Goal: Information Seeking & Learning: Learn about a topic

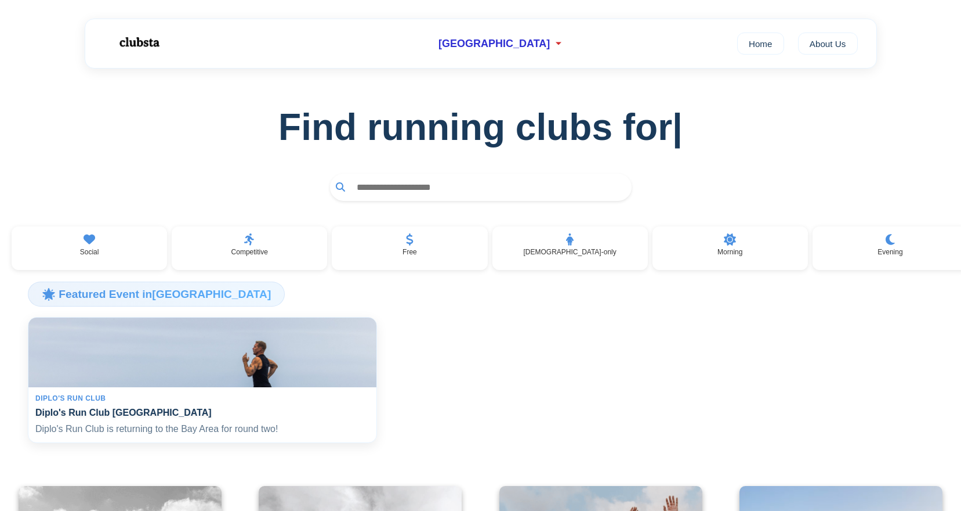
scroll to position [75, 0]
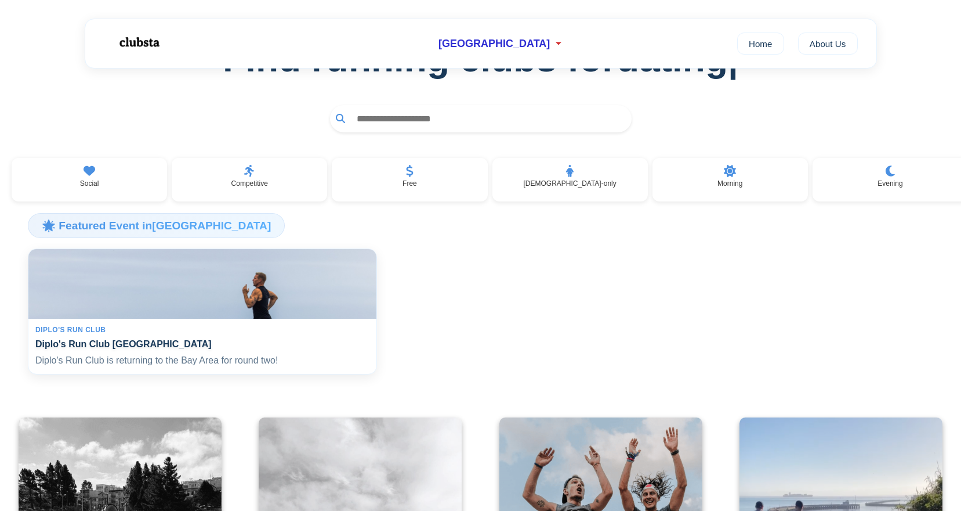
click at [126, 343] on h4 "Diplo's Run Club [GEOGRAPHIC_DATA]" at bounding box center [202, 343] width 334 height 11
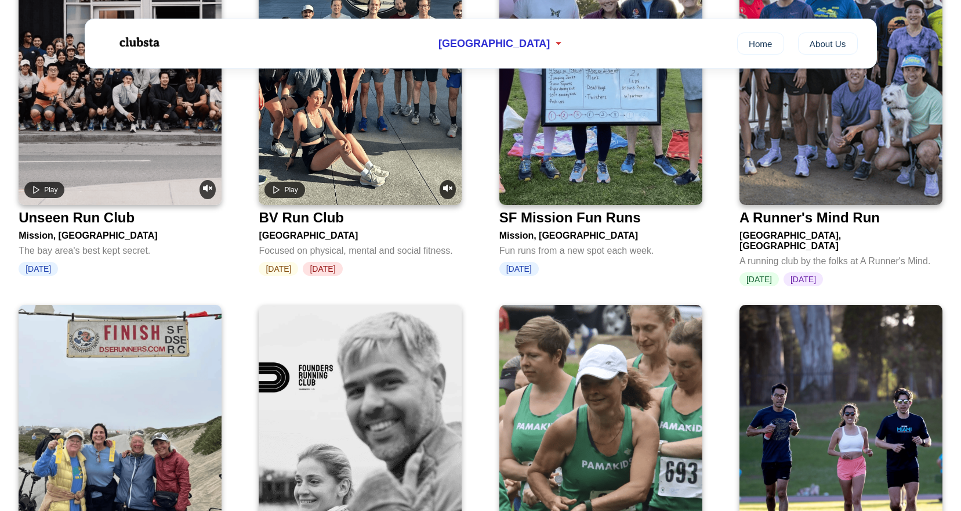
scroll to position [1994, 0]
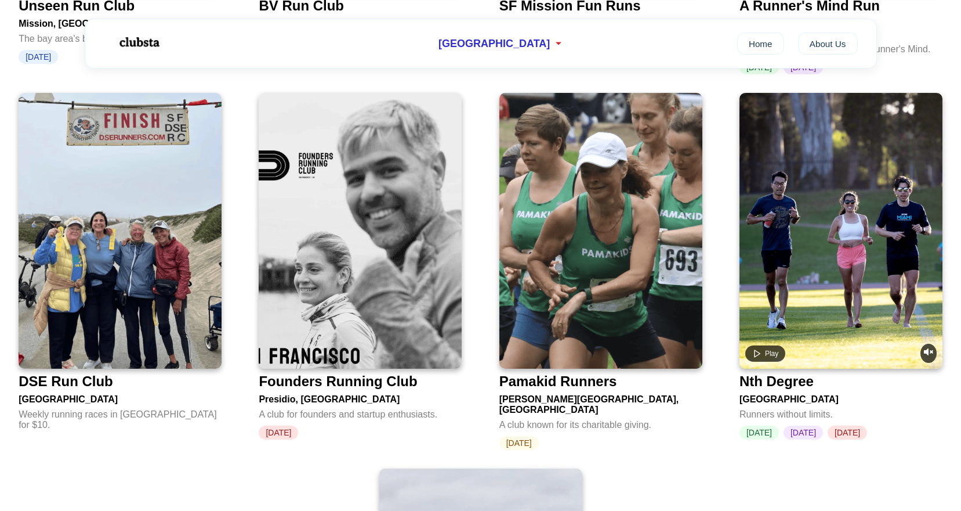
click at [790, 373] on div "Nth Degree" at bounding box center [777, 381] width 74 height 16
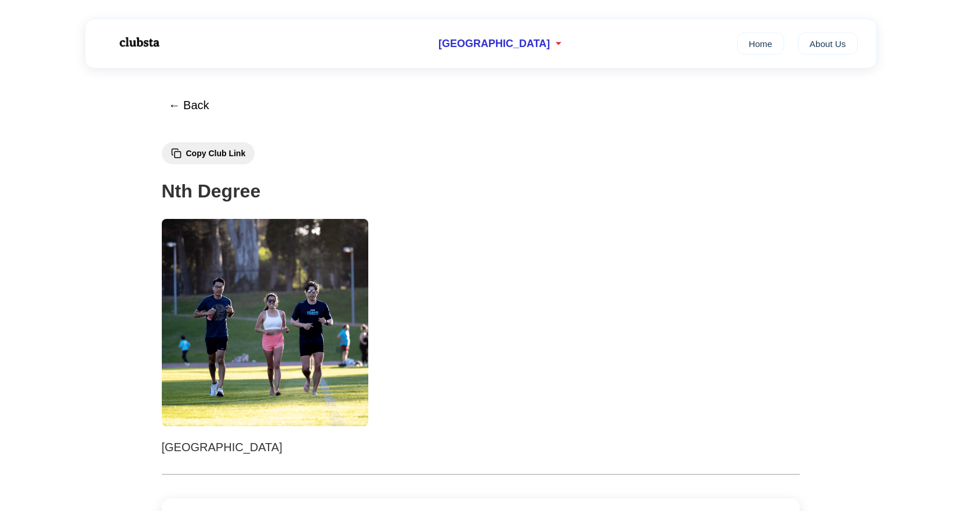
click at [280, 300] on img at bounding box center [265, 322] width 207 height 207
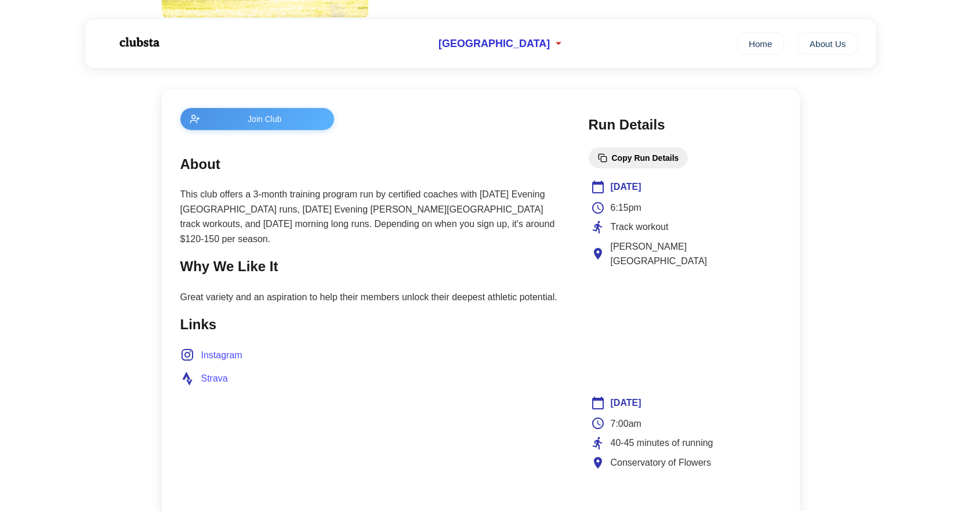
scroll to position [531, 0]
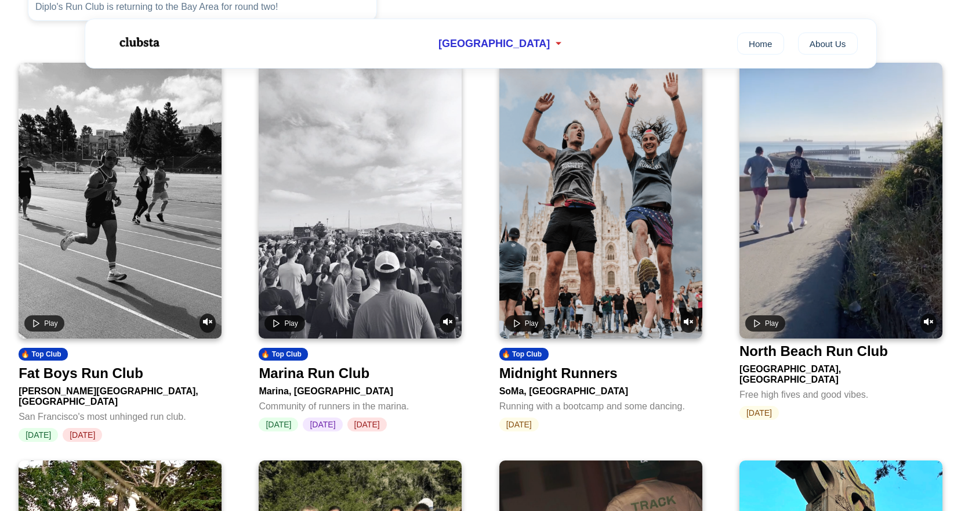
scroll to position [462, 0]
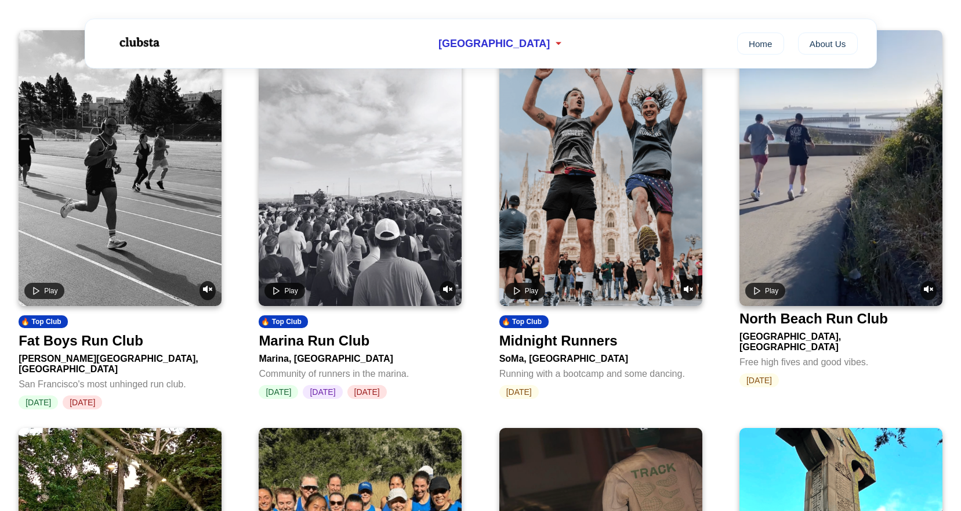
click at [605, 238] on video at bounding box center [601, 168] width 203 height 276
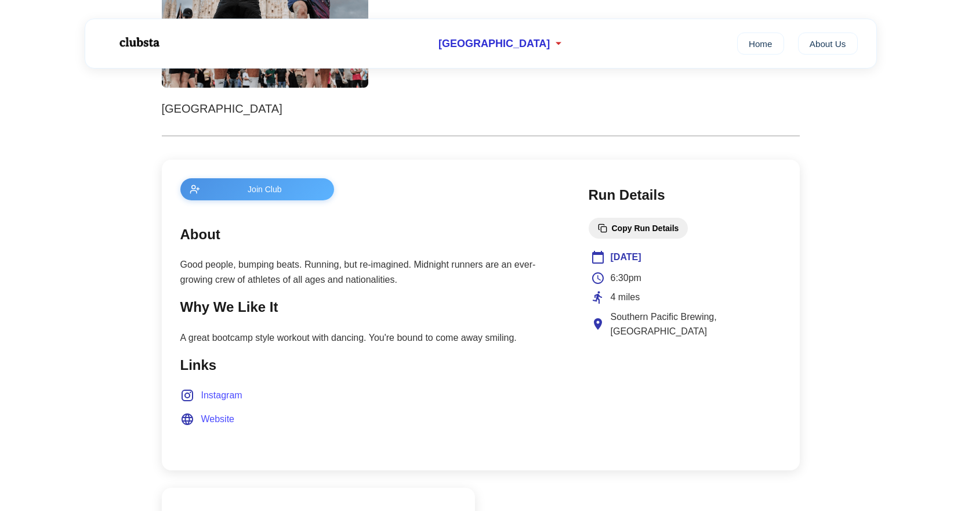
scroll to position [339, 0]
drag, startPoint x: 525, startPoint y: 218, endPoint x: 508, endPoint y: 242, distance: 29.1
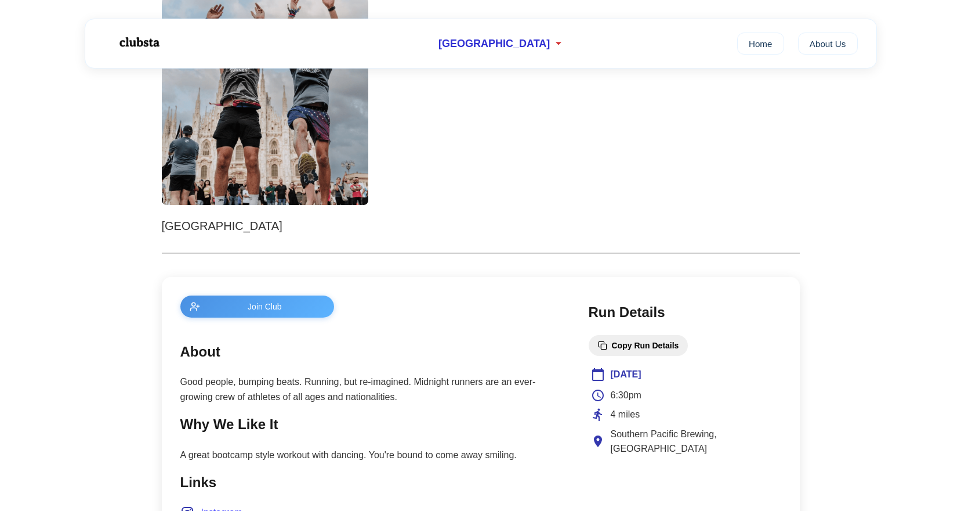
scroll to position [0, 0]
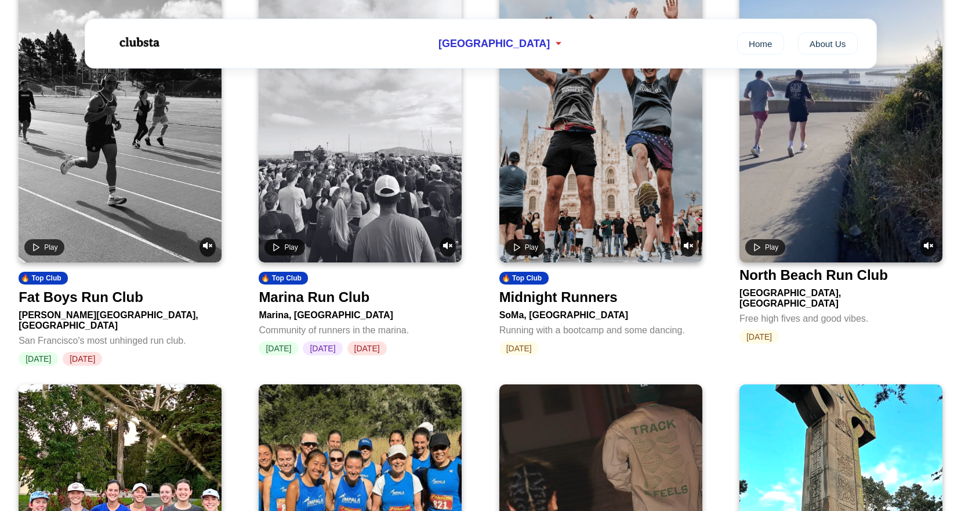
scroll to position [783, 0]
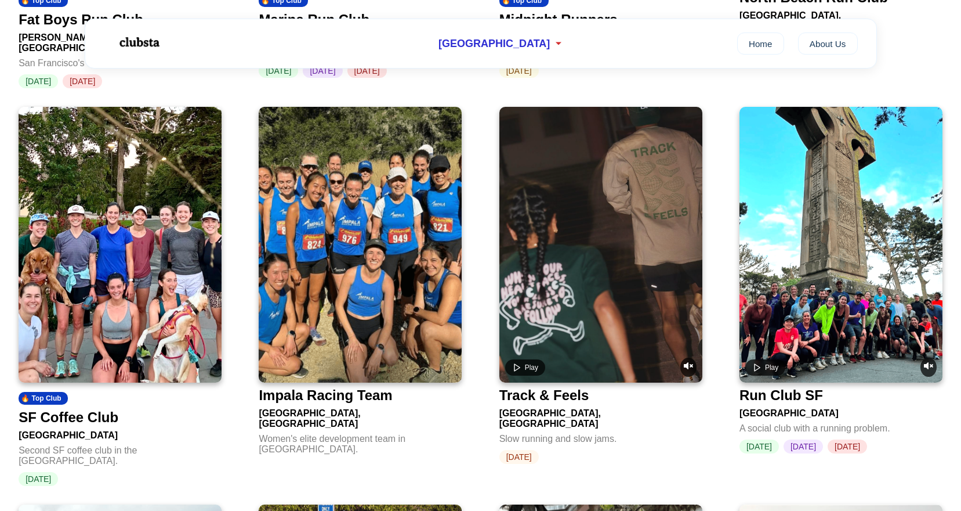
click at [832, 297] on video at bounding box center [841, 245] width 203 height 276
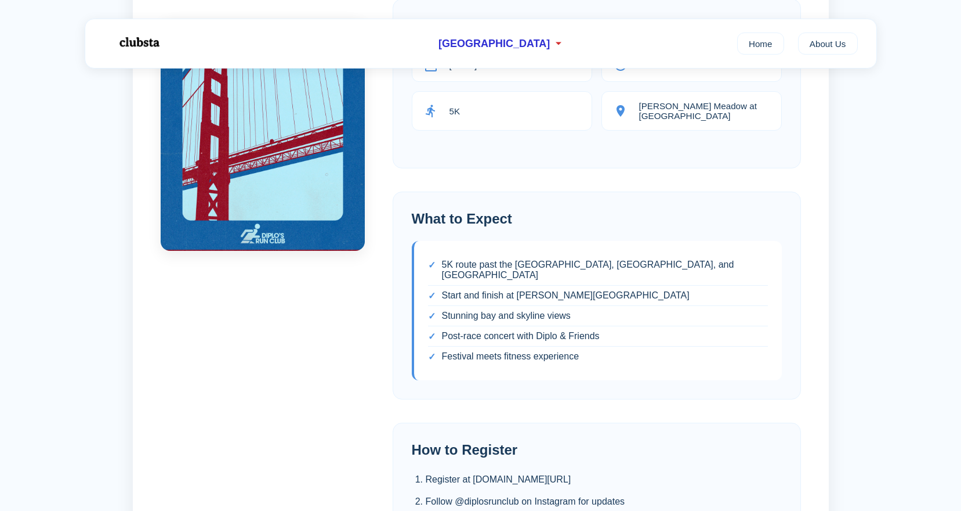
scroll to position [386, 0]
